Goal: Check status

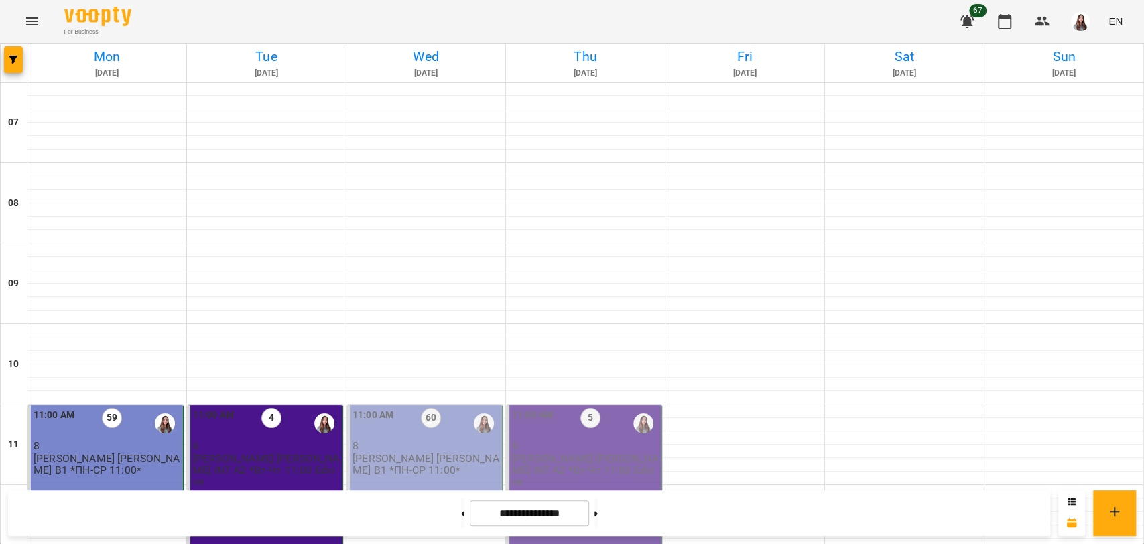
scroll to position [670, 0]
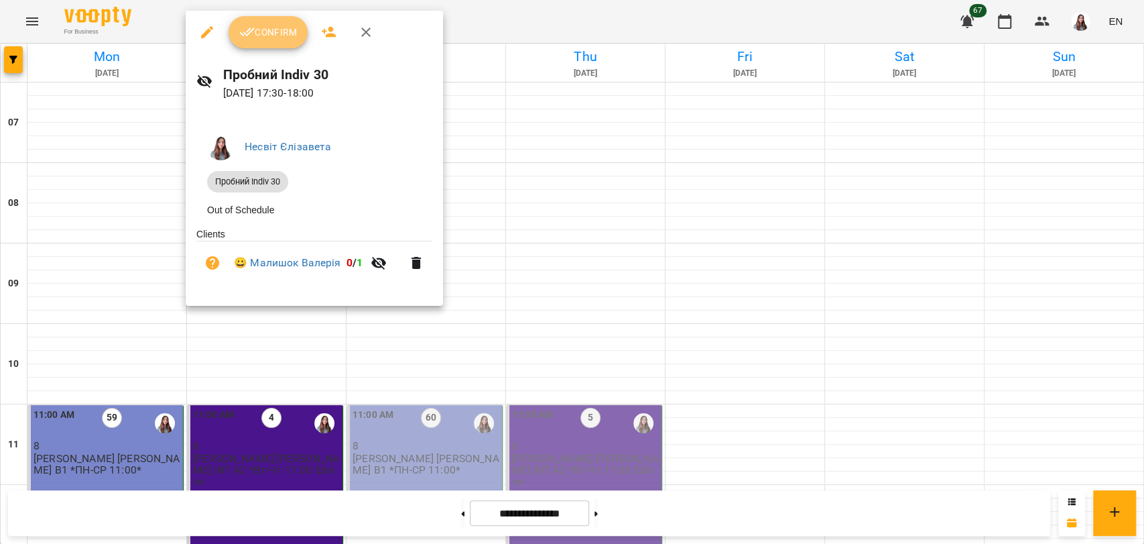
click at [251, 39] on icon "button" at bounding box center [247, 32] width 16 height 16
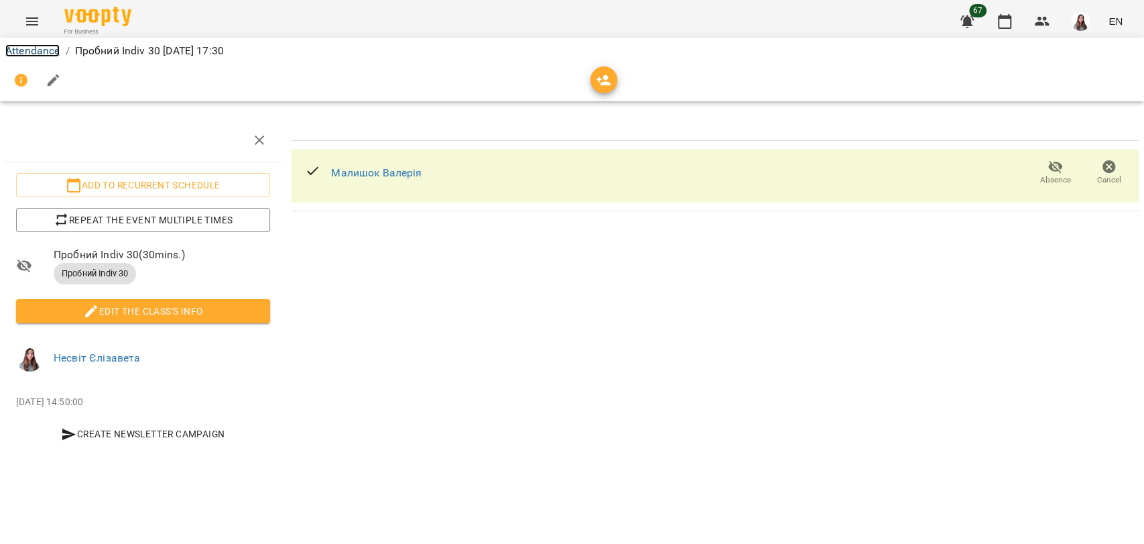
click at [36, 50] on link "Attendance" at bounding box center [32, 50] width 54 height 13
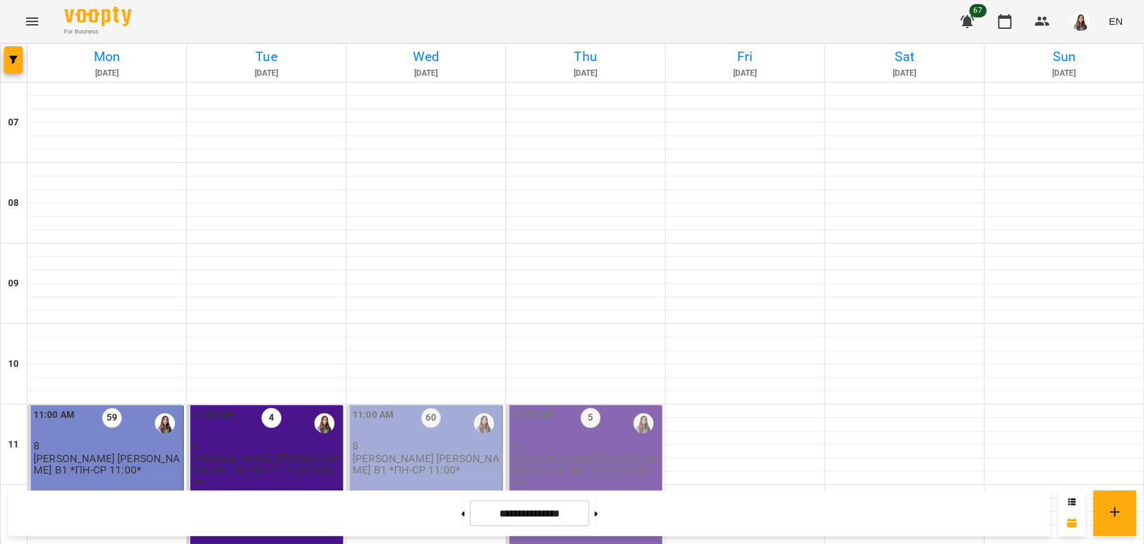
scroll to position [745, 0]
